Goal: Check status: Check status

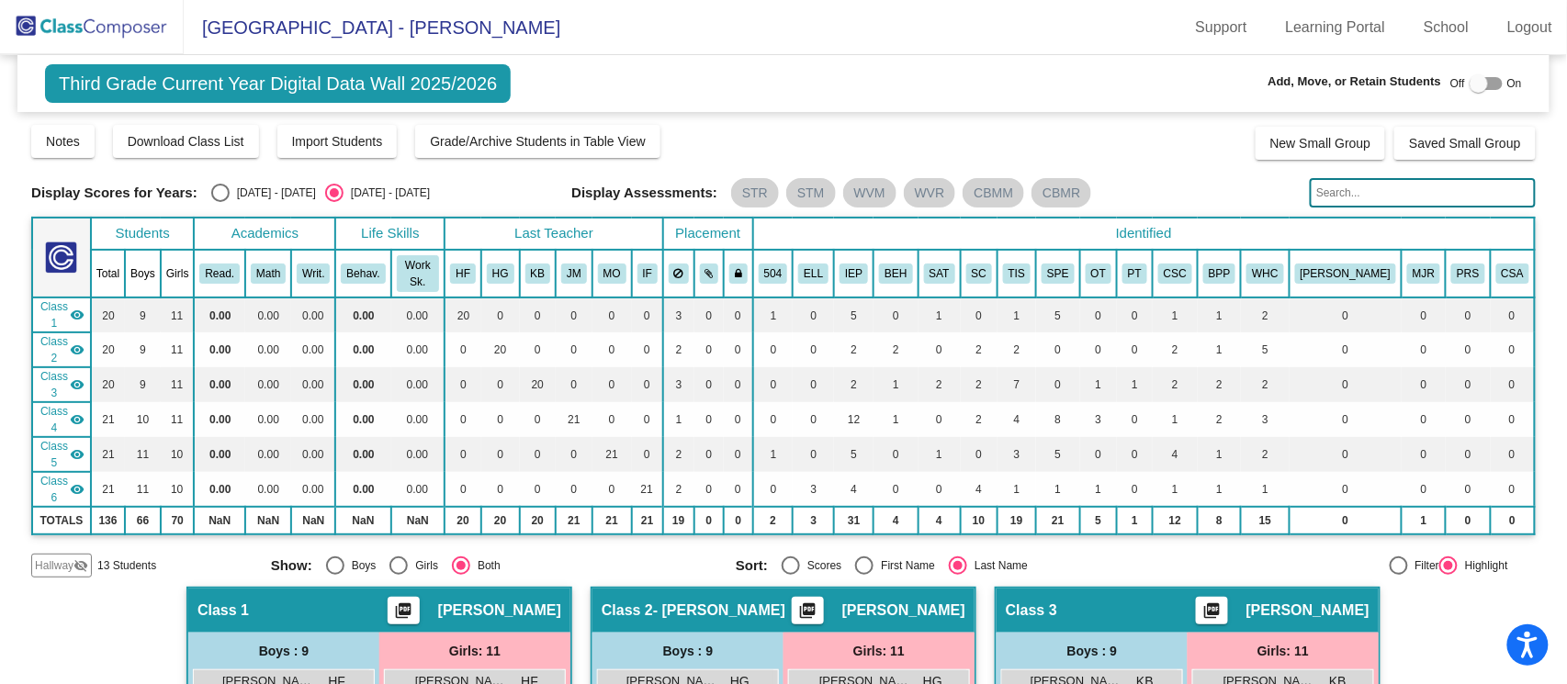
scroll to position [417, 0]
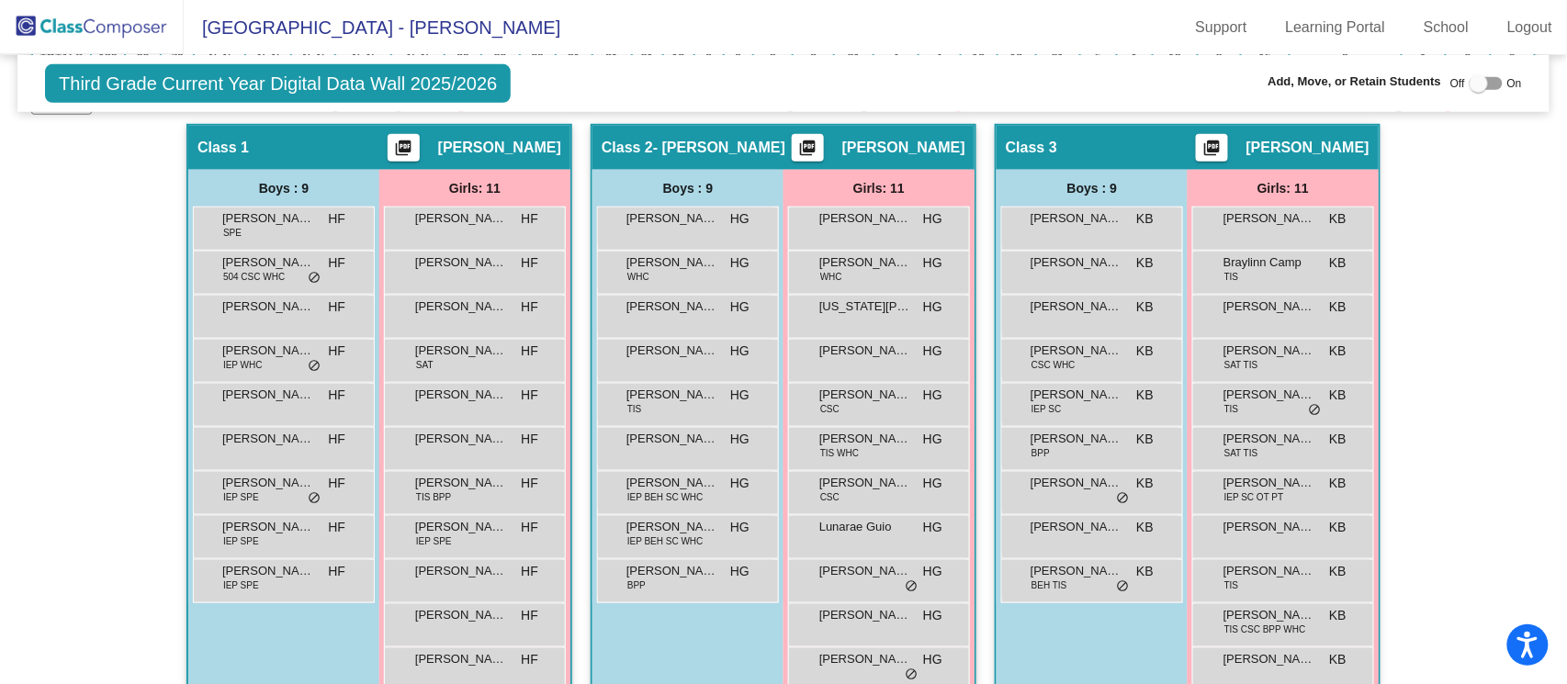
scroll to position [295, 0]
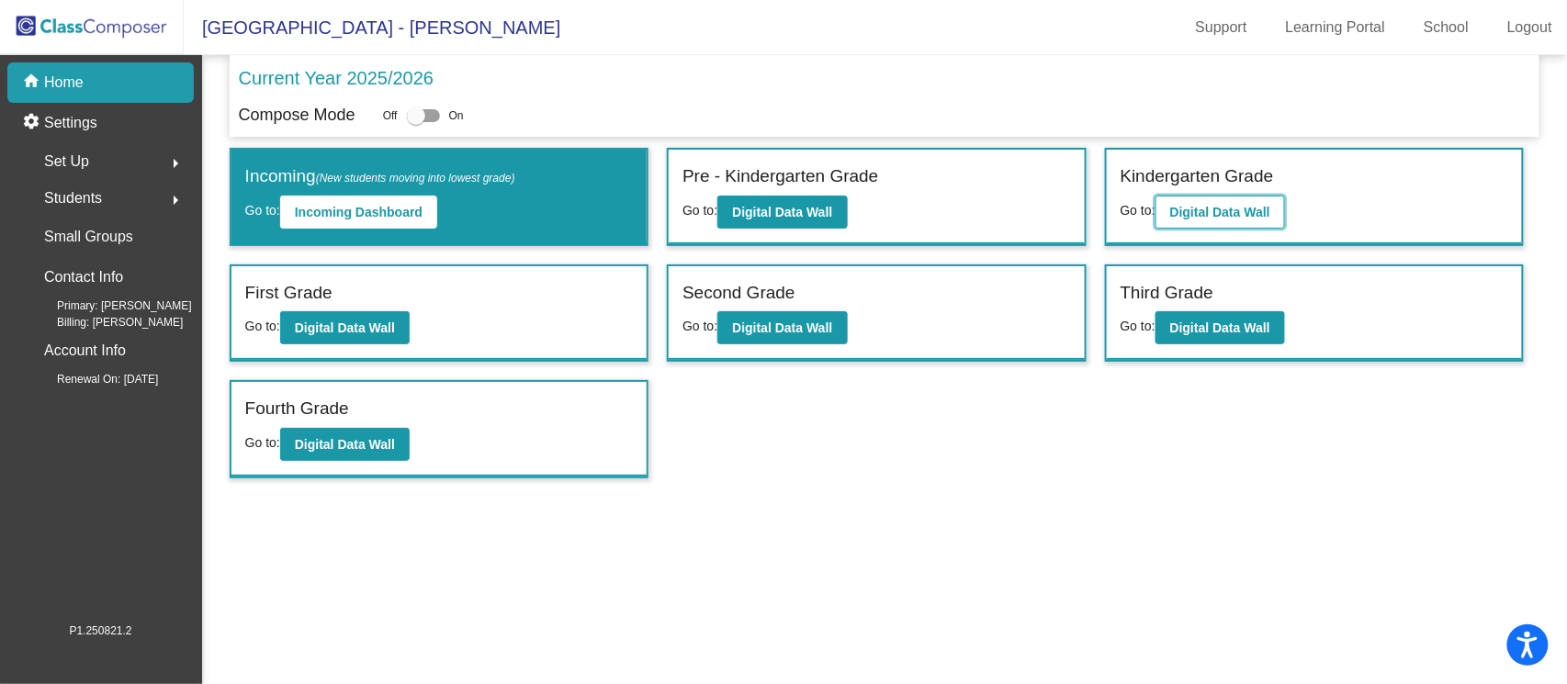
click at [1223, 215] on b "Digital Data Wall" at bounding box center [1220, 212] width 100 height 15
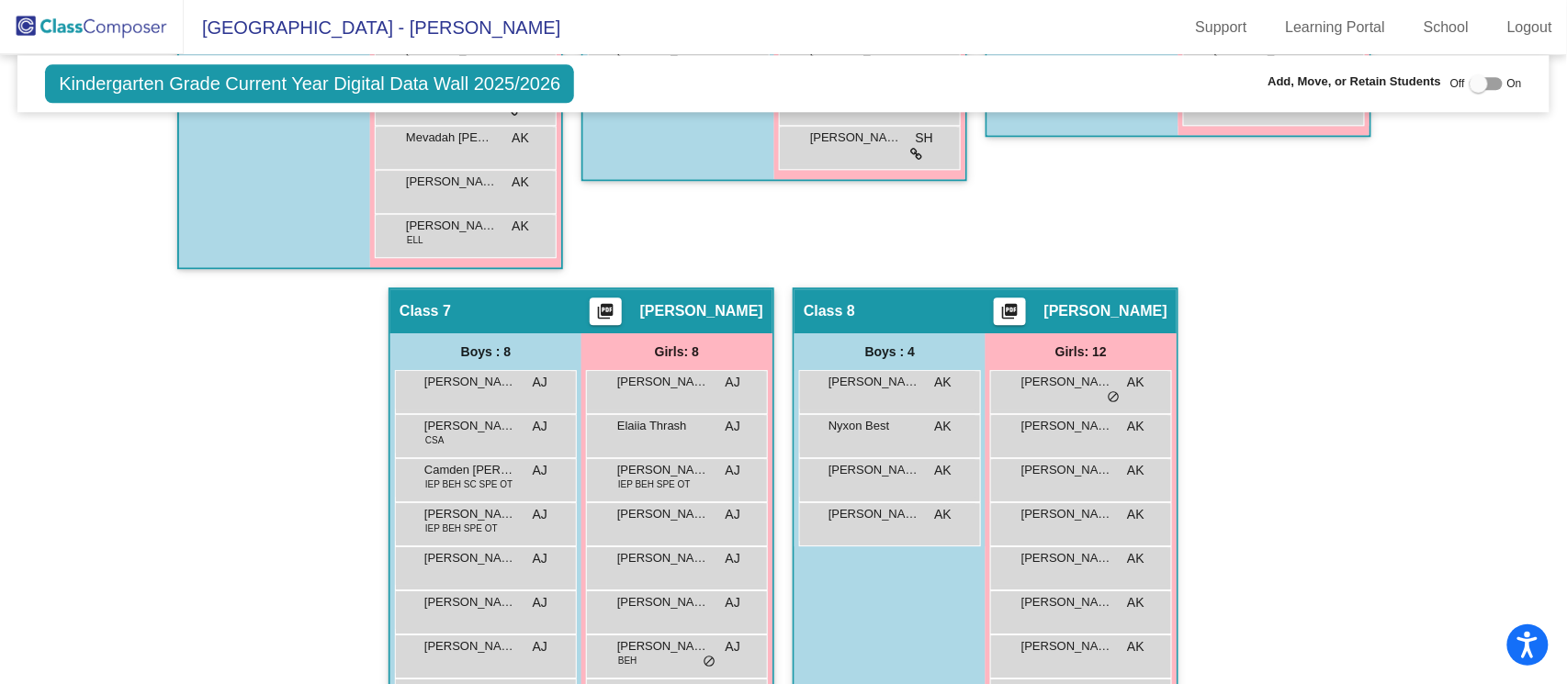
scroll to position [1768, 0]
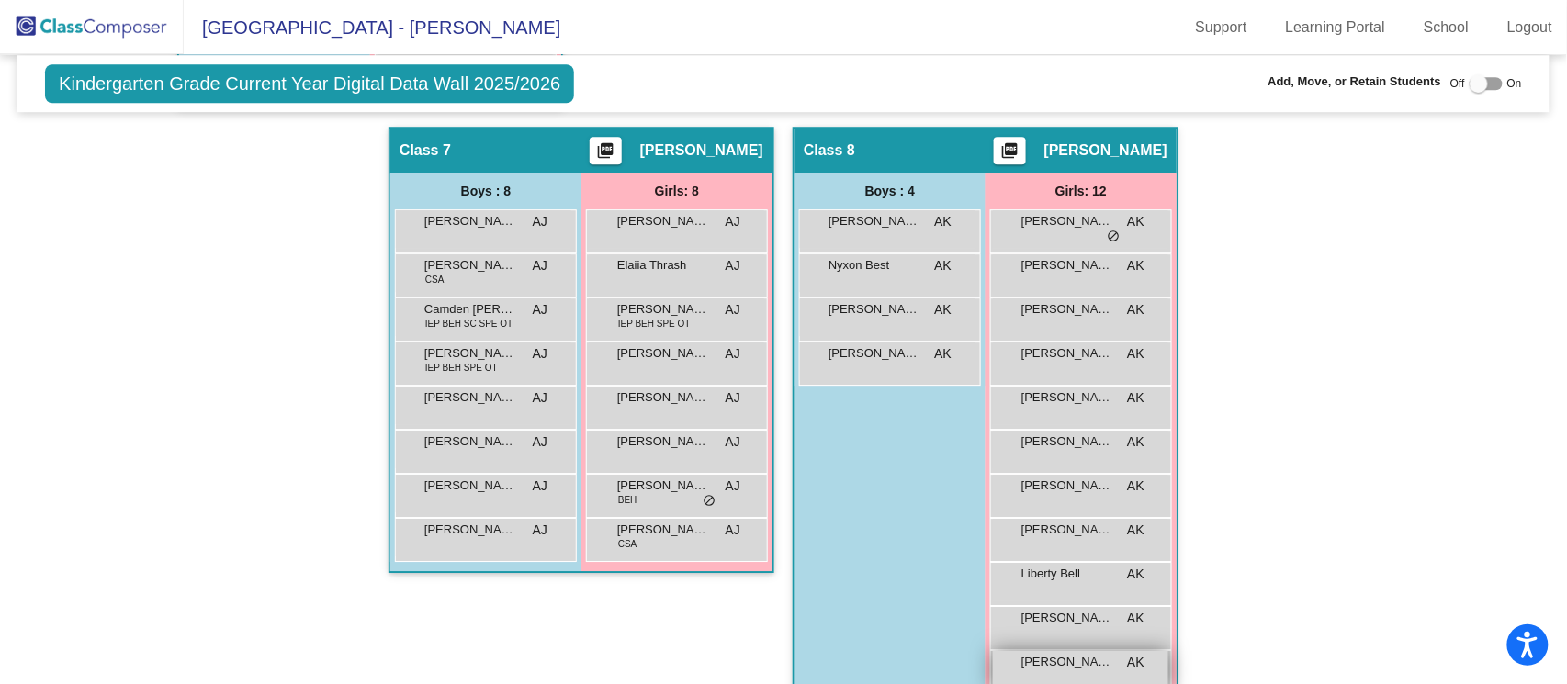
click at [1034, 651] on div "[PERSON_NAME] AK lock do_not_disturb_alt" at bounding box center [1080, 670] width 175 height 38
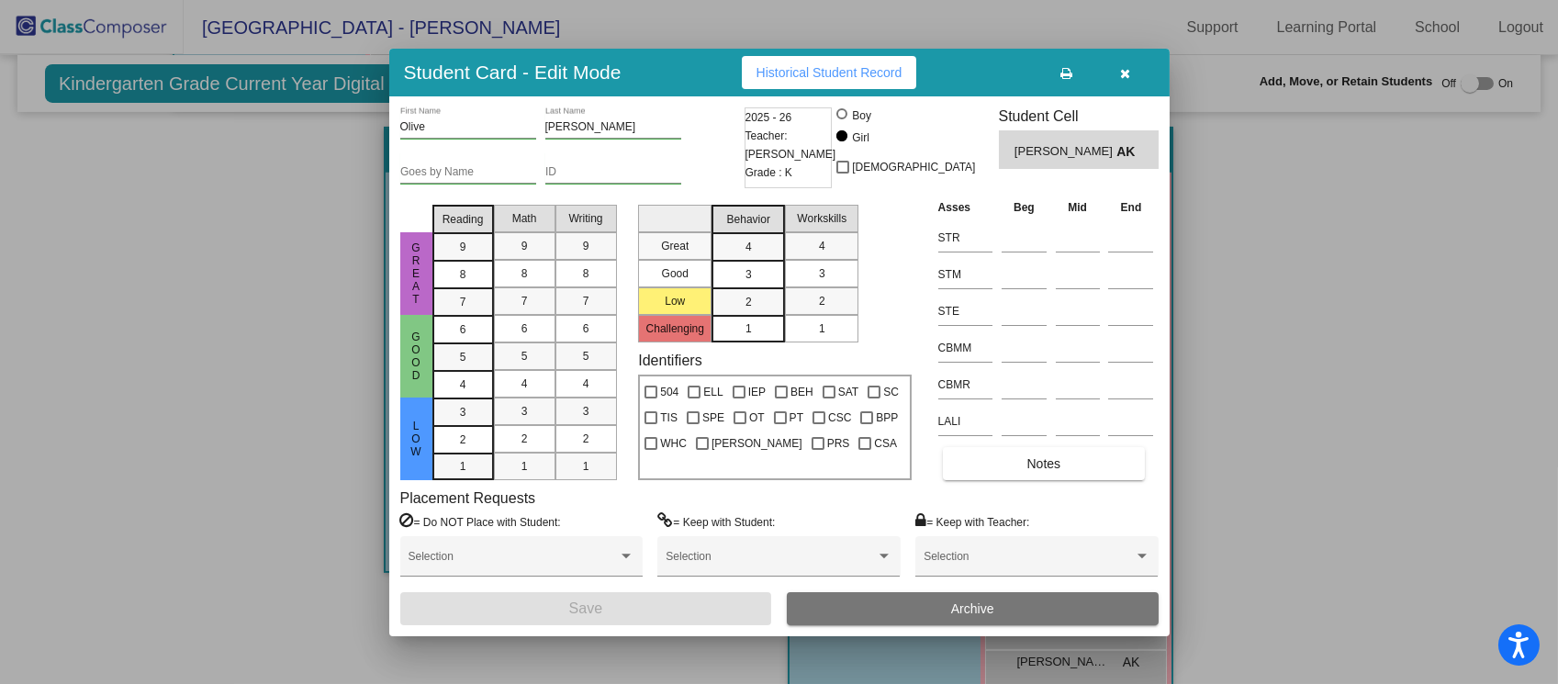
click at [1131, 83] on button "button" at bounding box center [1125, 72] width 59 height 33
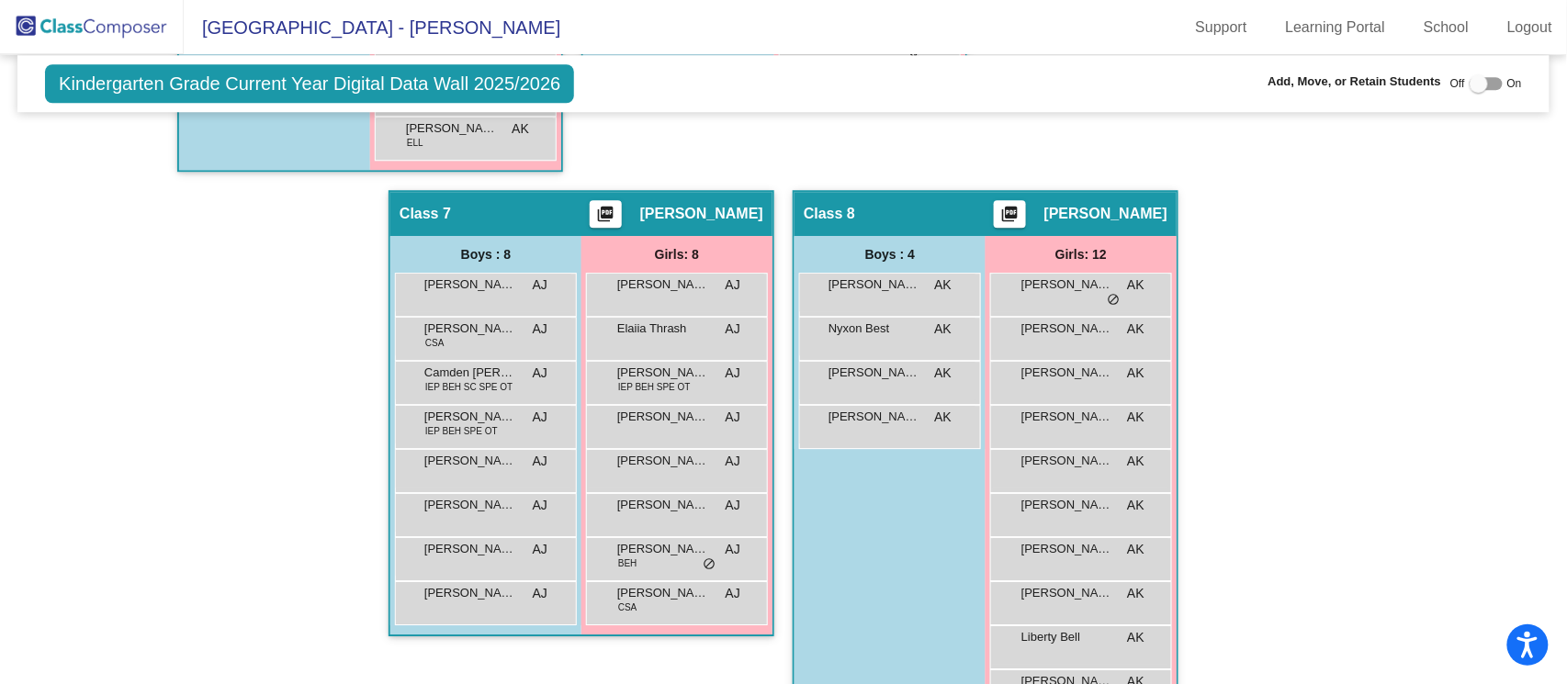
scroll to position [1646, 0]
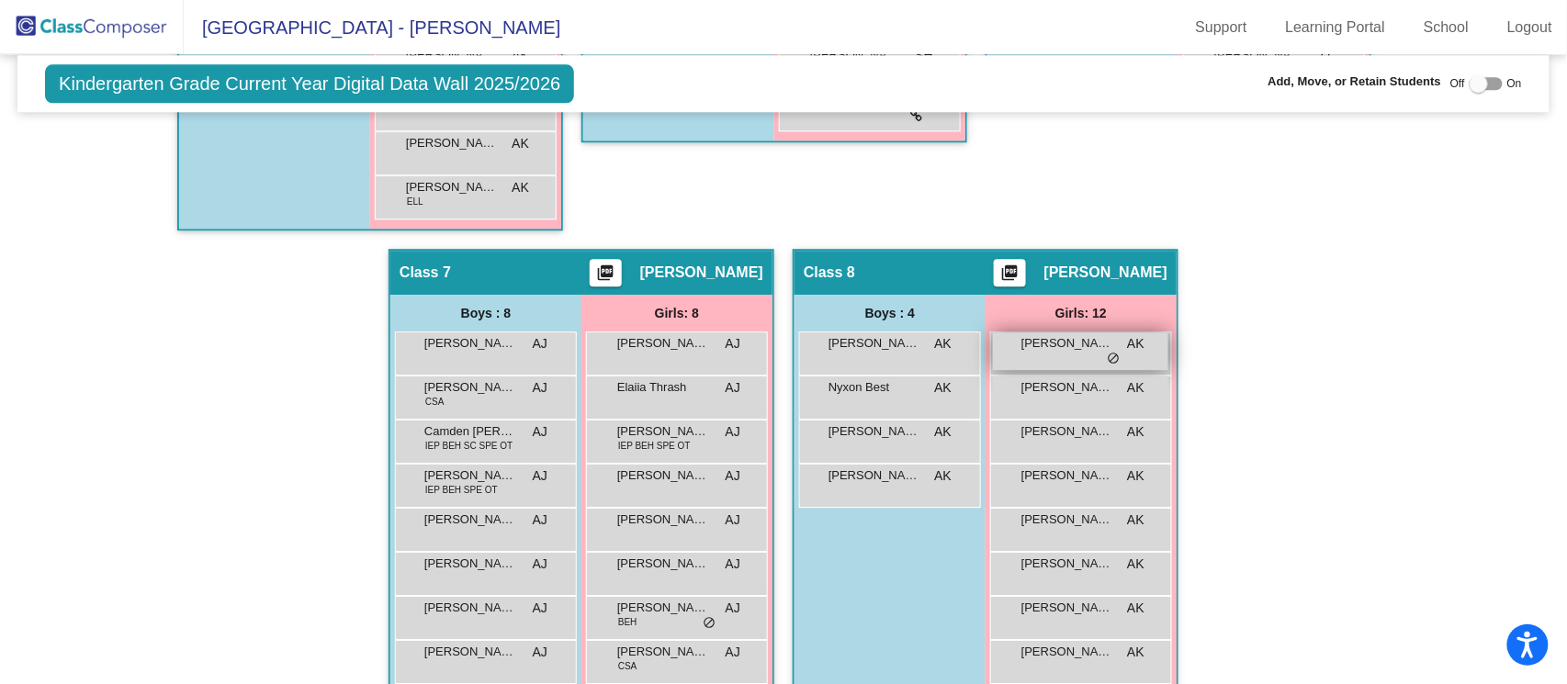
click at [1098, 332] on div "[PERSON_NAME] AK lock do_not_disturb_alt" at bounding box center [1080, 351] width 175 height 38
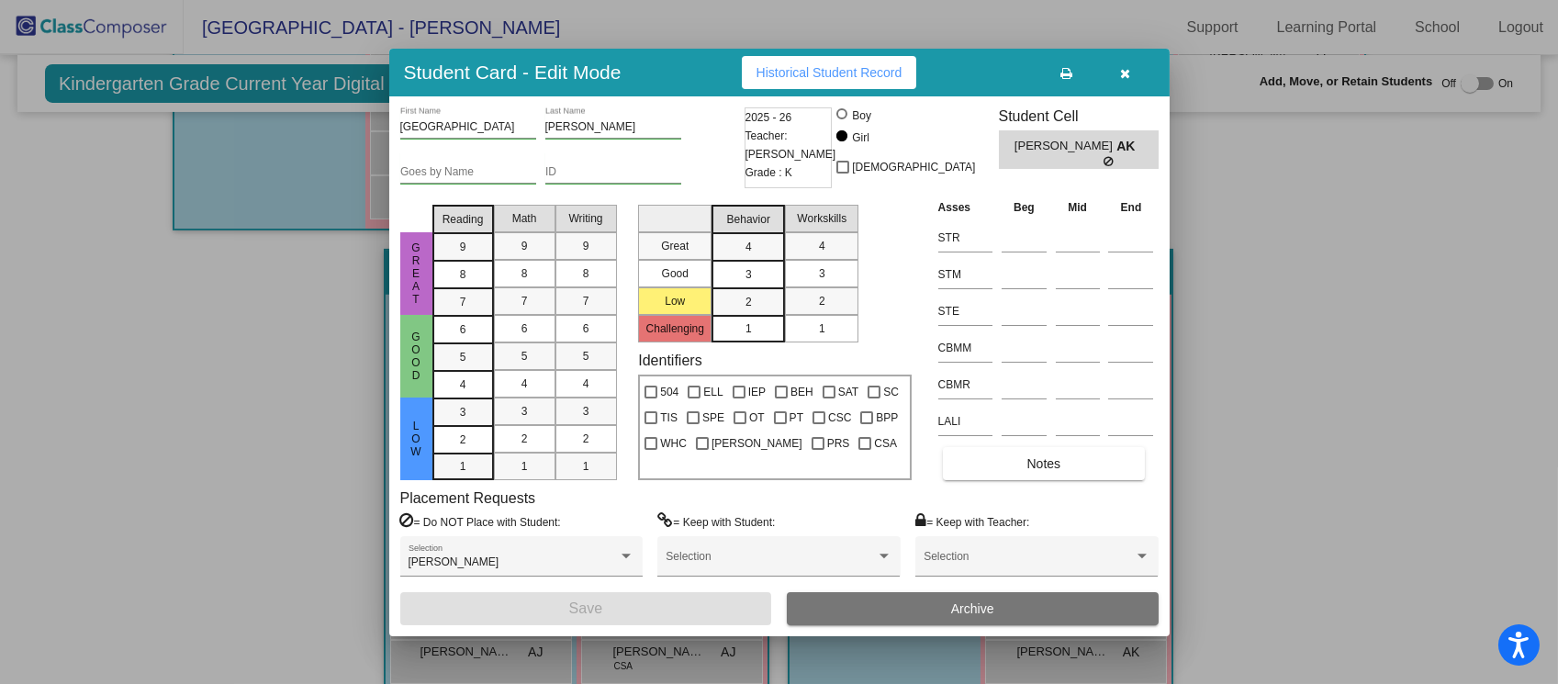
click at [1125, 81] on button "button" at bounding box center [1125, 72] width 59 height 33
